Goal: Task Accomplishment & Management: Complete application form

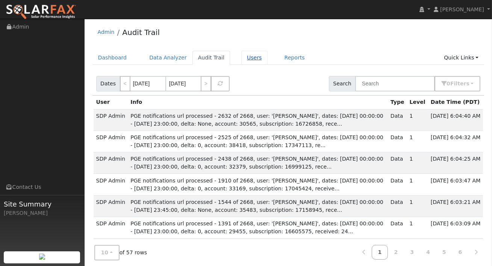
click at [244, 61] on link "Users" at bounding box center [254, 58] width 26 height 14
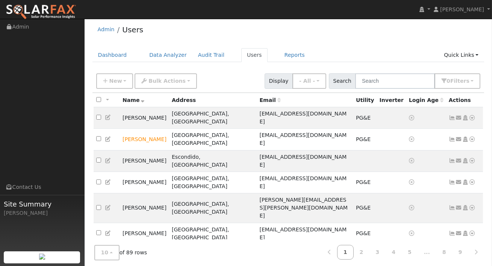
scroll to position [3, 0]
click at [121, 79] on button "New" at bounding box center [114, 80] width 37 height 15
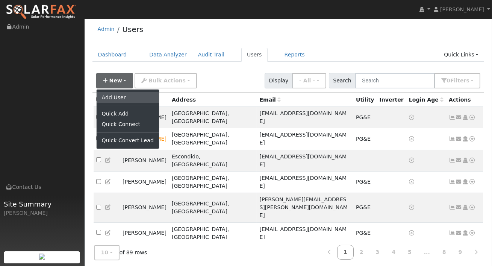
click at [111, 100] on link "Add User" at bounding box center [128, 97] width 62 height 11
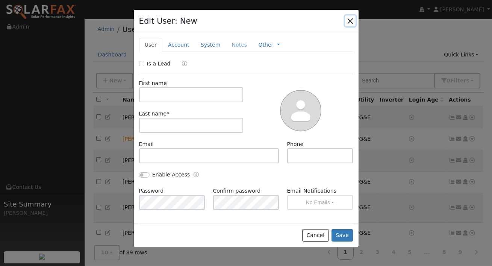
drag, startPoint x: 347, startPoint y: 21, endPoint x: 281, endPoint y: 27, distance: 66.4
click at [347, 21] on button "button" at bounding box center [350, 20] width 11 height 11
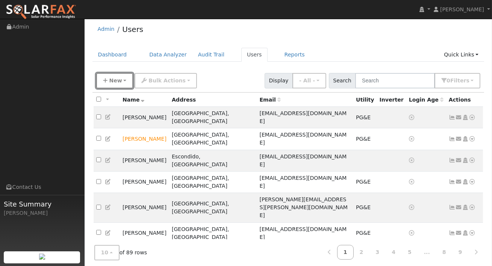
click at [125, 77] on button "New" at bounding box center [114, 80] width 37 height 15
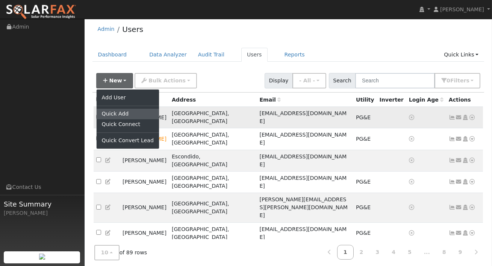
click at [110, 117] on link "Quick Add" at bounding box center [128, 114] width 62 height 11
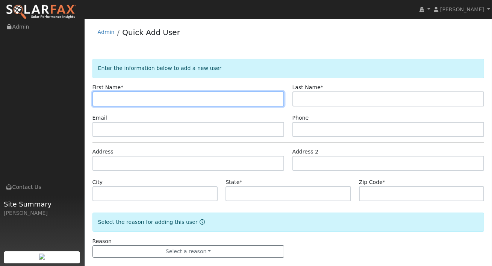
type input "k"
type input "[PERSON_NAME]"
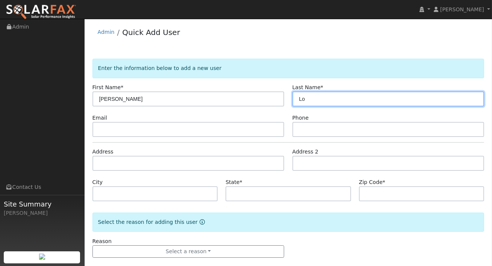
type input "Lo"
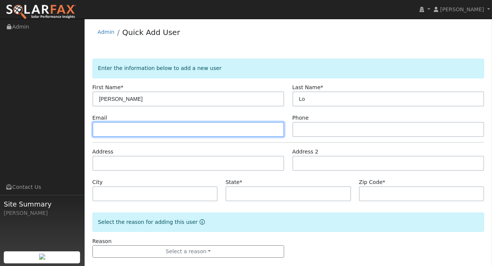
click at [180, 129] on input "text" at bounding box center [188, 129] width 192 height 15
